Goal: Information Seeking & Learning: Find specific fact

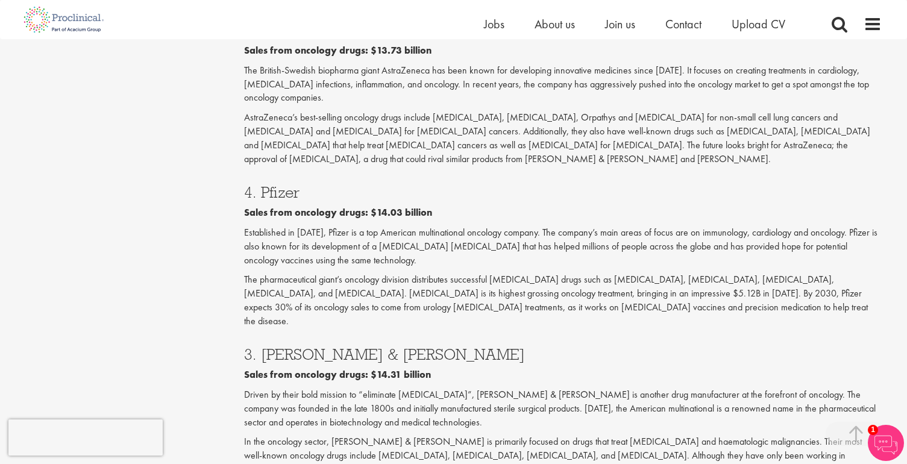
scroll to position [1628, 0]
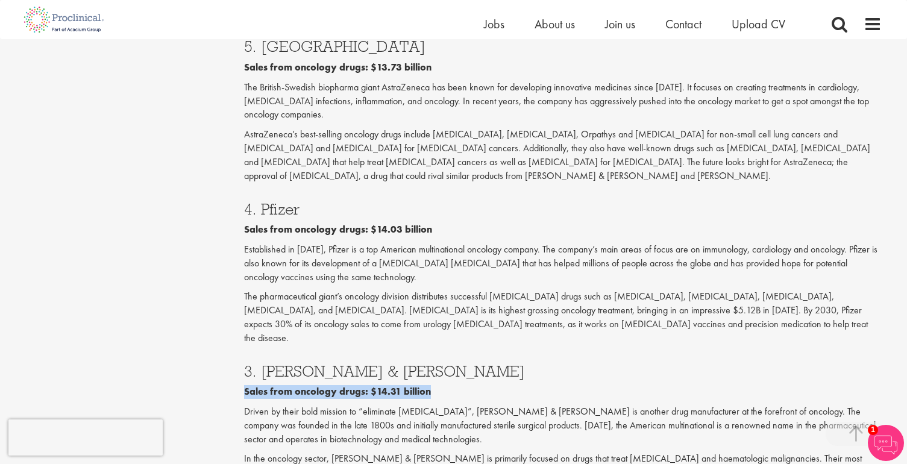
drag, startPoint x: 438, startPoint y: 281, endPoint x: 247, endPoint y: 280, distance: 191.7
click at [247, 385] on p "Sales from oncology drugs: $14.31 billion" at bounding box center [563, 392] width 638 height 14
click at [262, 352] on div "3. [PERSON_NAME] & [PERSON_NAME] Sales from oncology drugs: $14.31 billion Driv…" at bounding box center [563, 426] width 656 height 148
drag, startPoint x: 481, startPoint y: 374, endPoint x: 278, endPoint y: 360, distance: 203.7
click at [278, 452] on p "In the oncology sector, [PERSON_NAME] & [PERSON_NAME] is primarily focused on d…" at bounding box center [563, 473] width 638 height 42
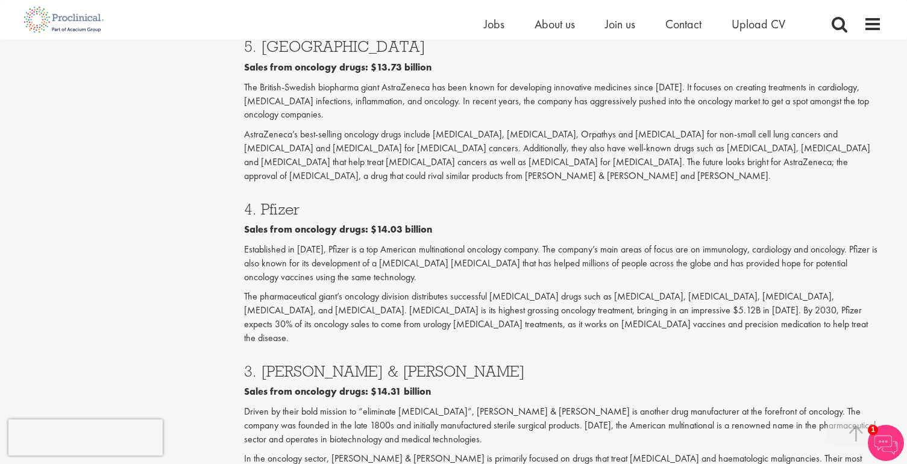
drag, startPoint x: 271, startPoint y: 360, endPoint x: 431, endPoint y: 362, distance: 159.8
click at [431, 452] on p "In the oncology sector, [PERSON_NAME] & [PERSON_NAME] is primarily focused on d…" at bounding box center [563, 473] width 638 height 42
drag, startPoint x: 427, startPoint y: 364, endPoint x: 406, endPoint y: 362, distance: 21.2
click at [406, 452] on p "In the oncology sector, [PERSON_NAME] & [PERSON_NAME] is primarily focused on d…" at bounding box center [563, 473] width 638 height 42
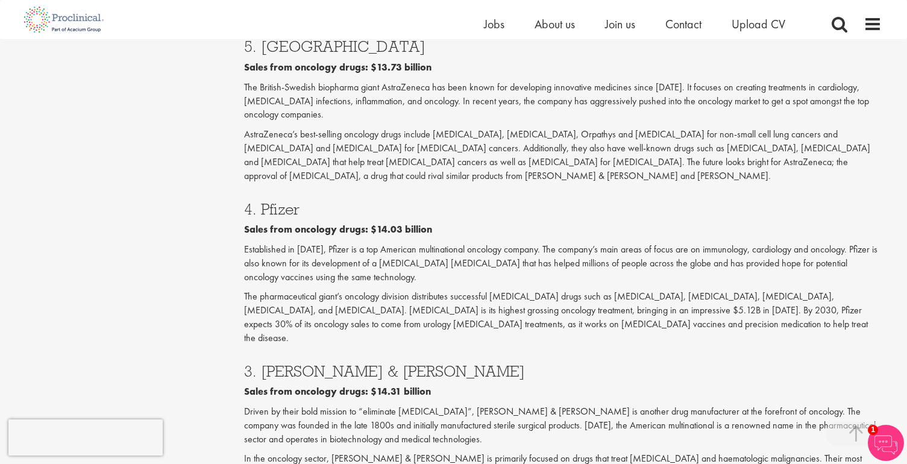
click at [408, 452] on p "In the oncology sector, [PERSON_NAME] & [PERSON_NAME] is primarily focused on d…" at bounding box center [563, 473] width 638 height 42
drag, startPoint x: 407, startPoint y: 365, endPoint x: 423, endPoint y: 362, distance: 16.7
click at [423, 452] on p "In the oncology sector, [PERSON_NAME] & [PERSON_NAME] is primarily focused on d…" at bounding box center [563, 473] width 638 height 42
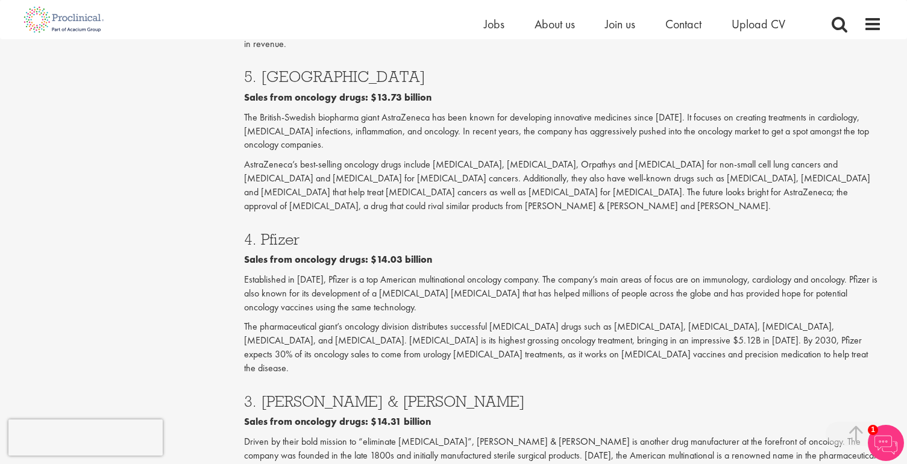
scroll to position [1568, 0]
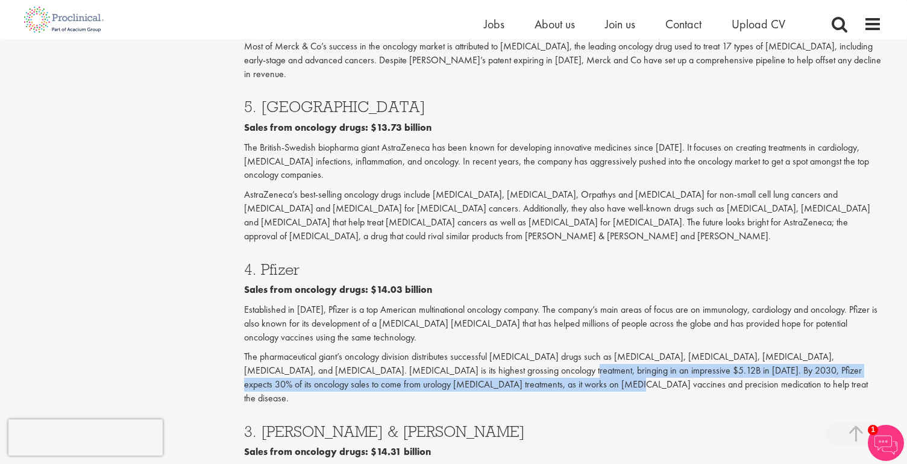
drag, startPoint x: 508, startPoint y: 291, endPoint x: 483, endPoint y: 270, distance: 32.1
click at [483, 350] on p "The pharmaceutical giant’s oncology division distributes successful [MEDICAL_DA…" at bounding box center [563, 377] width 638 height 55
drag, startPoint x: 481, startPoint y: 275, endPoint x: 490, endPoint y: 291, distance: 17.8
click at [490, 350] on p "The pharmaceutical giant’s oncology division distributes successful [MEDICAL_DA…" at bounding box center [563, 377] width 638 height 55
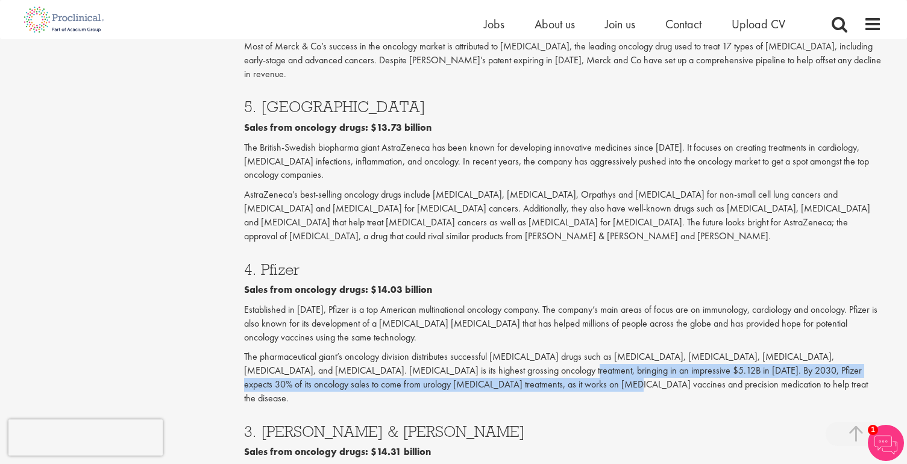
click at [490, 350] on p "The pharmaceutical giant’s oncology division distributes successful [MEDICAL_DA…" at bounding box center [563, 377] width 638 height 55
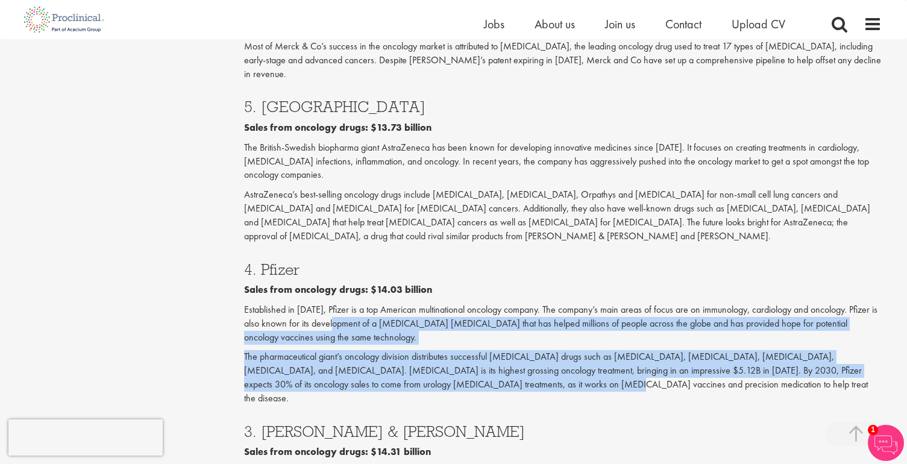
drag, startPoint x: 494, startPoint y: 291, endPoint x: 341, endPoint y: 227, distance: 165.7
click at [342, 250] on div "4. Pfizer Sales from oncology drugs: $14.03 billion Established in [DATE], Pfiz…" at bounding box center [563, 331] width 656 height 162
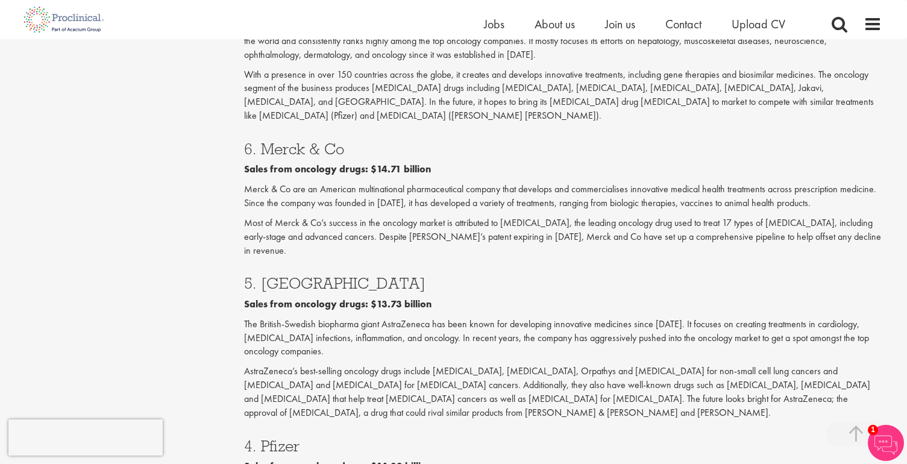
scroll to position [1387, 0]
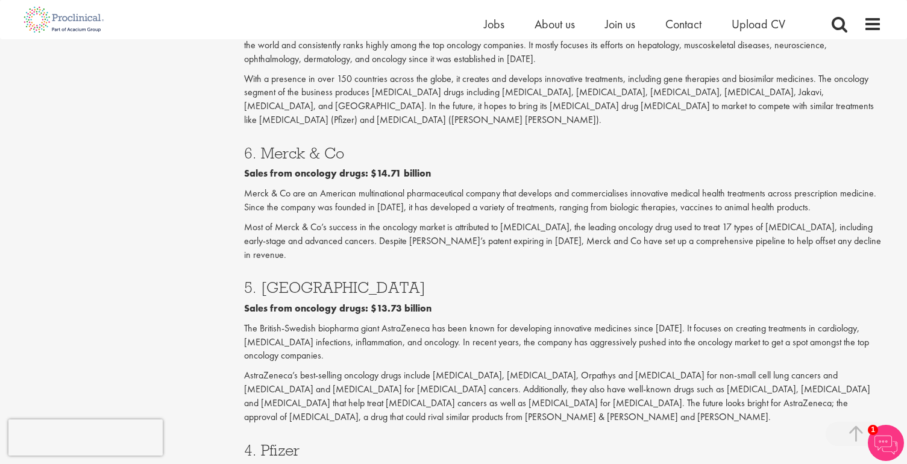
click at [318, 322] on p "The British-Swedish biopharma giant AstraZeneca has been known for developing i…" at bounding box center [563, 343] width 638 height 42
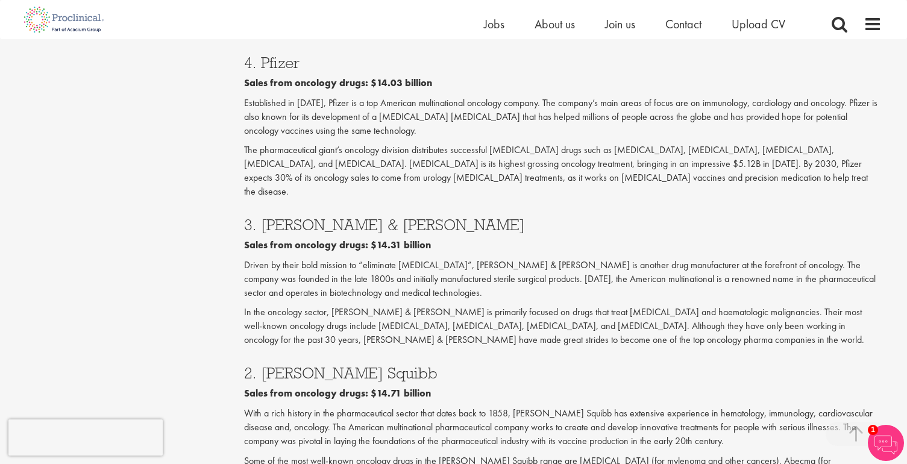
scroll to position [1809, 0]
